Goal: Find contact information: Find contact information

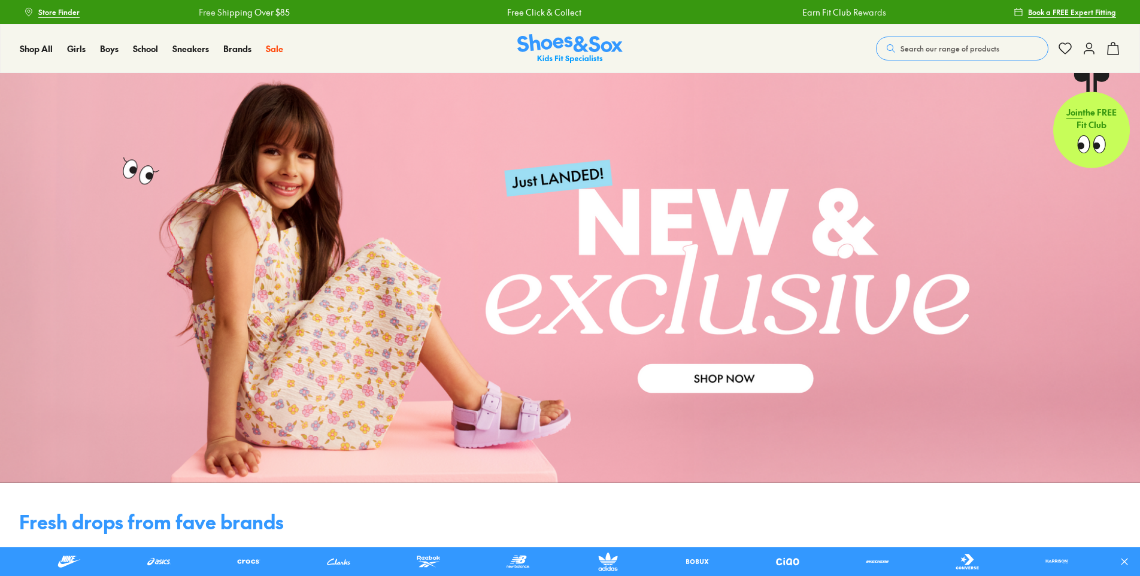
click at [1088, 47] on icon at bounding box center [1089, 48] width 14 height 14
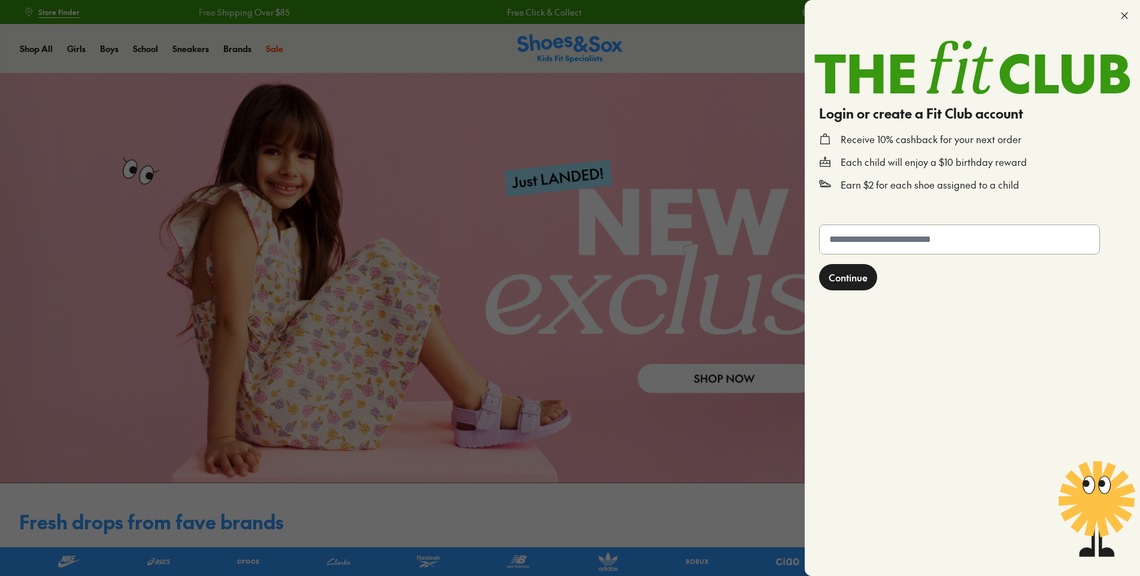
click at [1126, 12] on icon at bounding box center [1124, 16] width 12 height 12
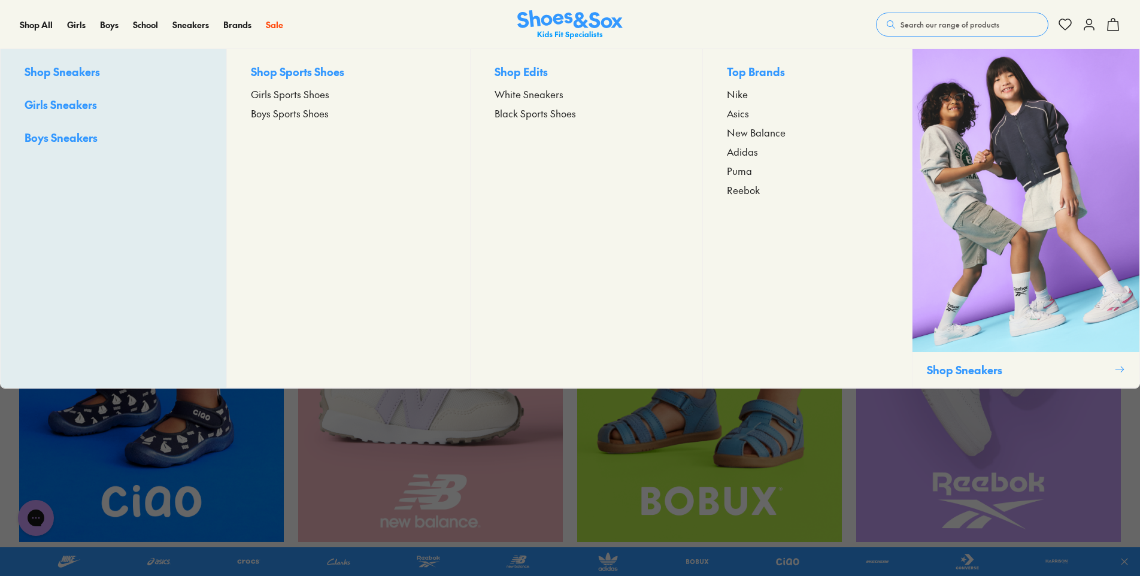
scroll to position [659, 0]
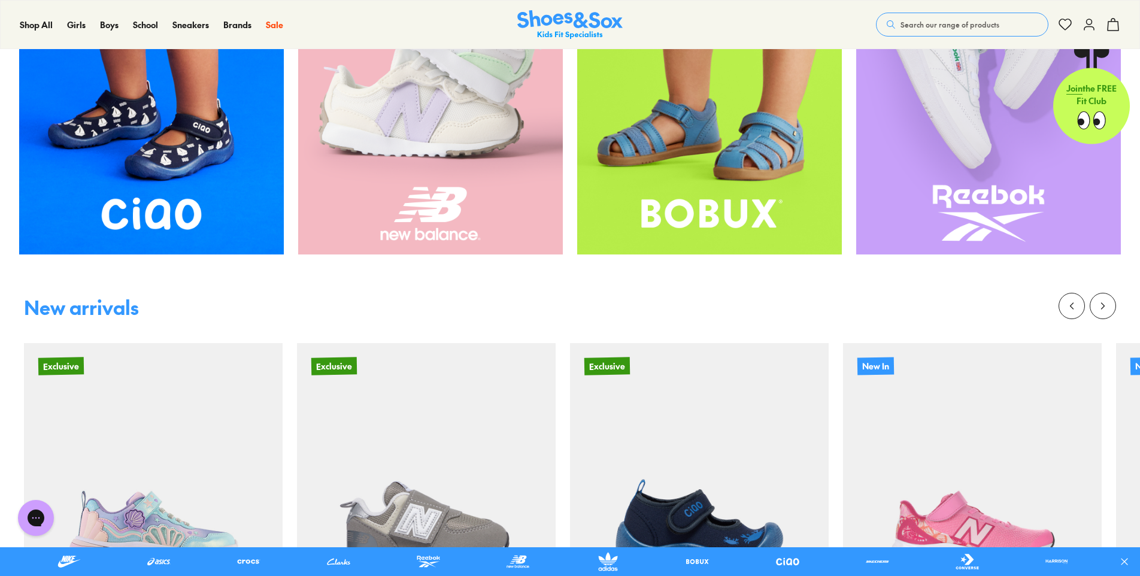
click at [1120, 22] on div "Close dialog Join the FREE Fit Club & Get 10% Back Sign up to join our FREE Fit…" at bounding box center [570, 288] width 1140 height 576
click at [1112, 24] on icon at bounding box center [1113, 24] width 14 height 14
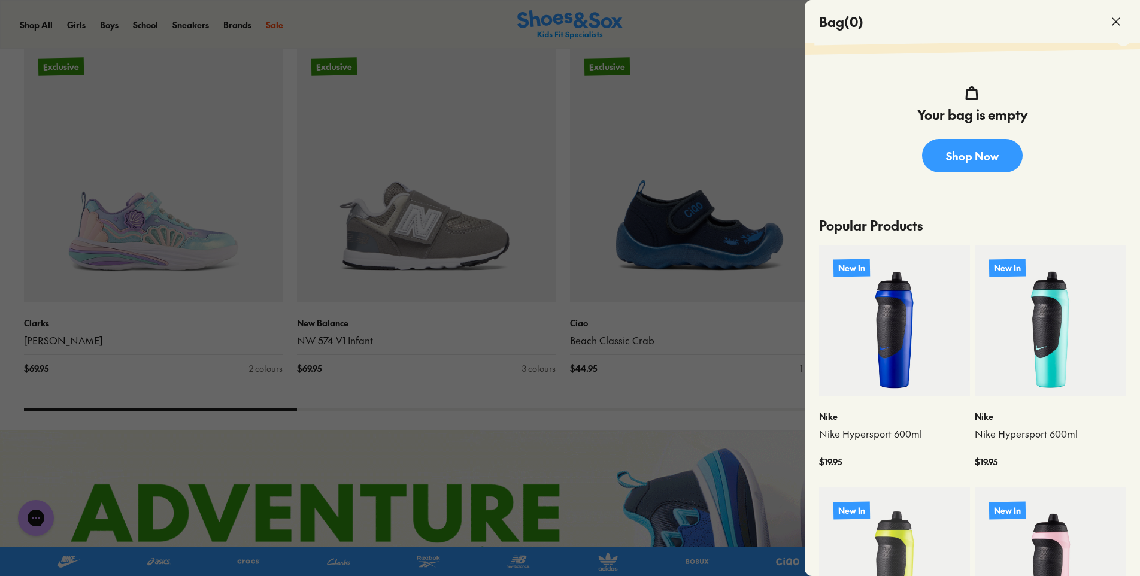
scroll to position [28, 0]
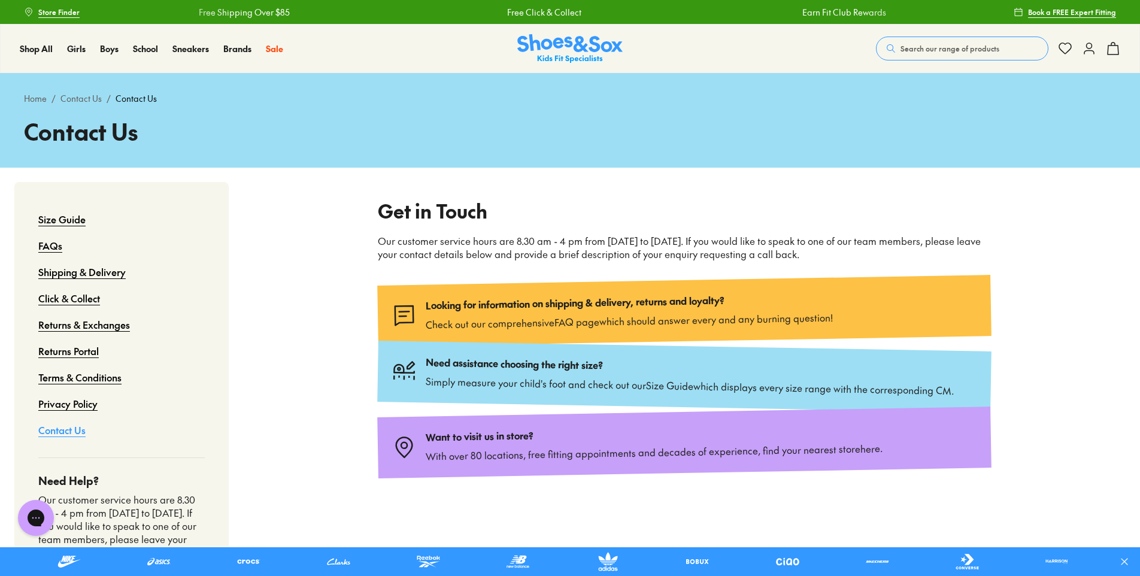
click at [447, 307] on p "Looking for information on shipping & delivery, returns and loyalty?" at bounding box center [629, 302] width 407 height 20
click at [404, 313] on img at bounding box center [404, 316] width 25 height 25
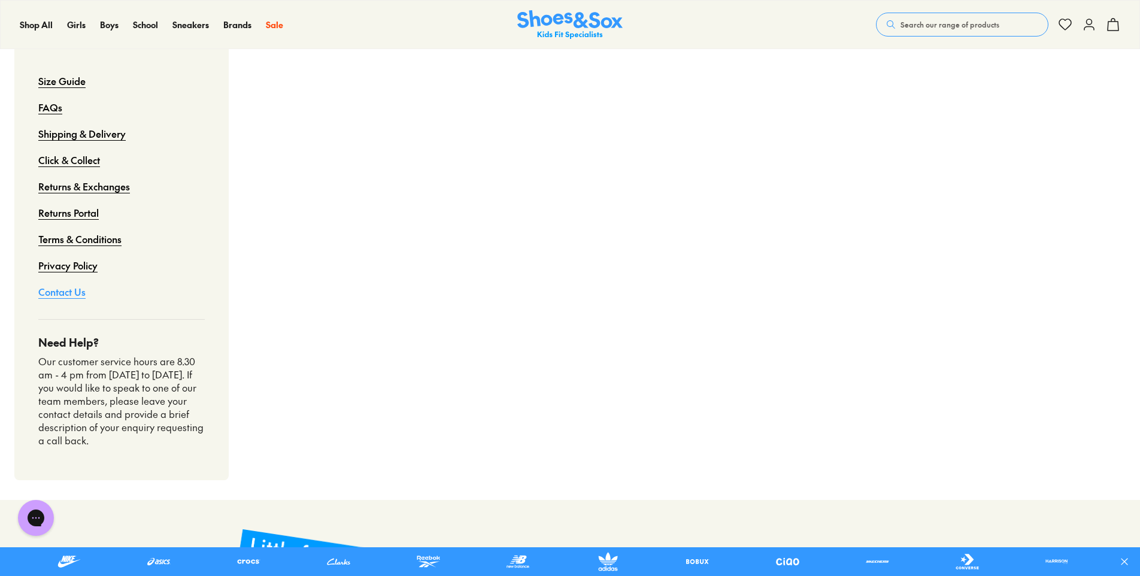
scroll to position [539, 0]
